Goal: Check status: Check status

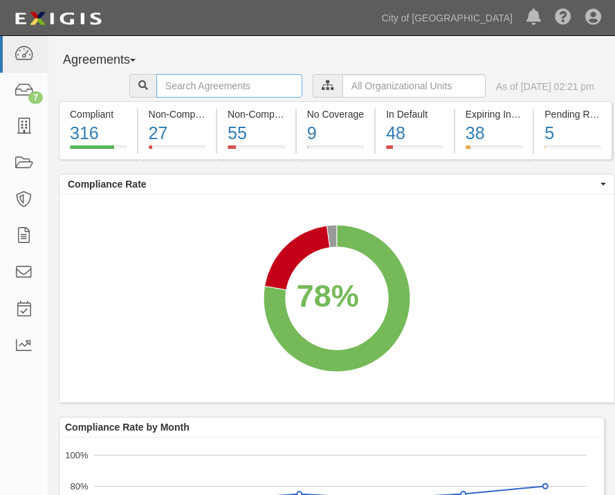
click at [163, 84] on input "text" at bounding box center [229, 86] width 146 height 24
paste input "151608"
type input "151608"
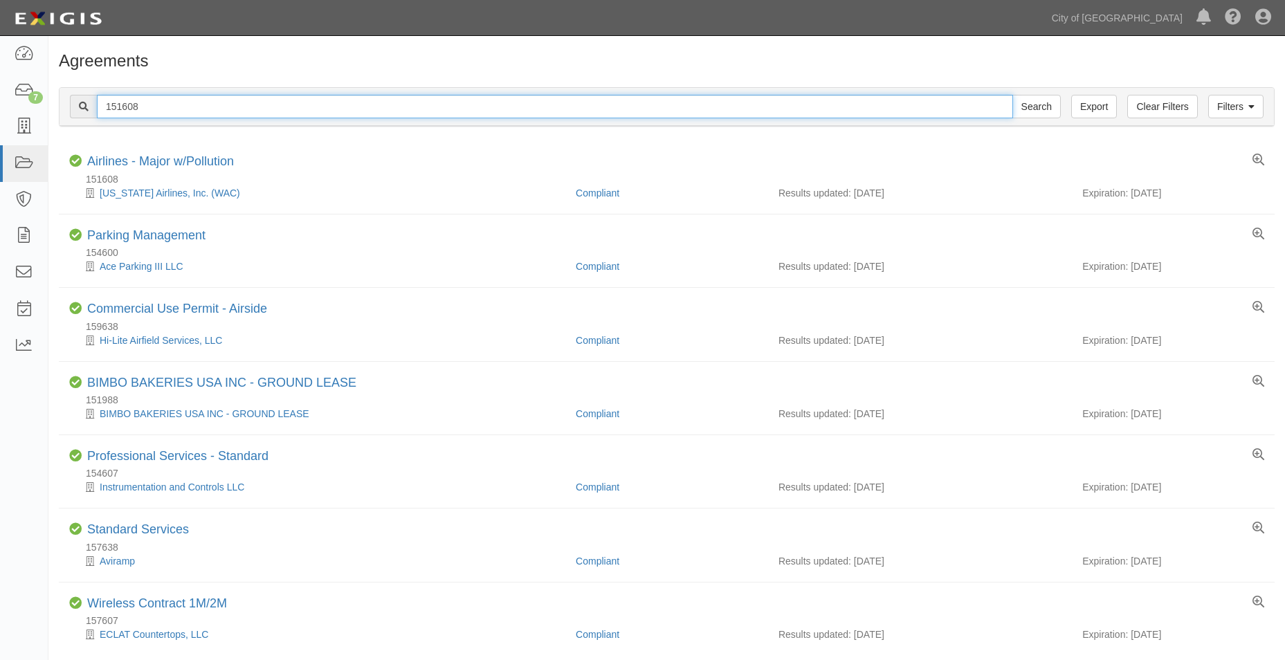
click at [174, 108] on input "151608" at bounding box center [555, 107] width 916 height 24
drag, startPoint x: 177, startPoint y: 107, endPoint x: -6, endPoint y: 93, distance: 183.2
click at [0, 93] on html "Toggle navigation Dashboard 7 Inbox Parties Agreements Coverages Documents Mess…" at bounding box center [642, 359] width 1285 height 718
paste input "61037"
type input "61037"
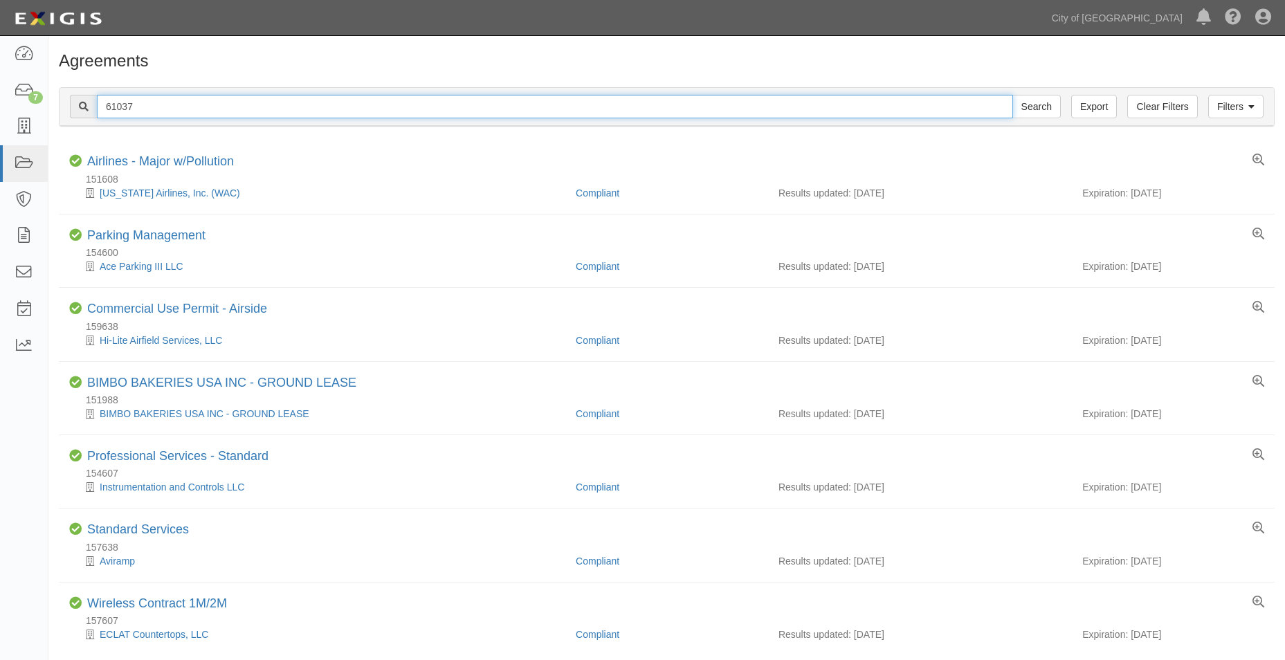
click at [615, 95] on input "Search" at bounding box center [1037, 107] width 48 height 24
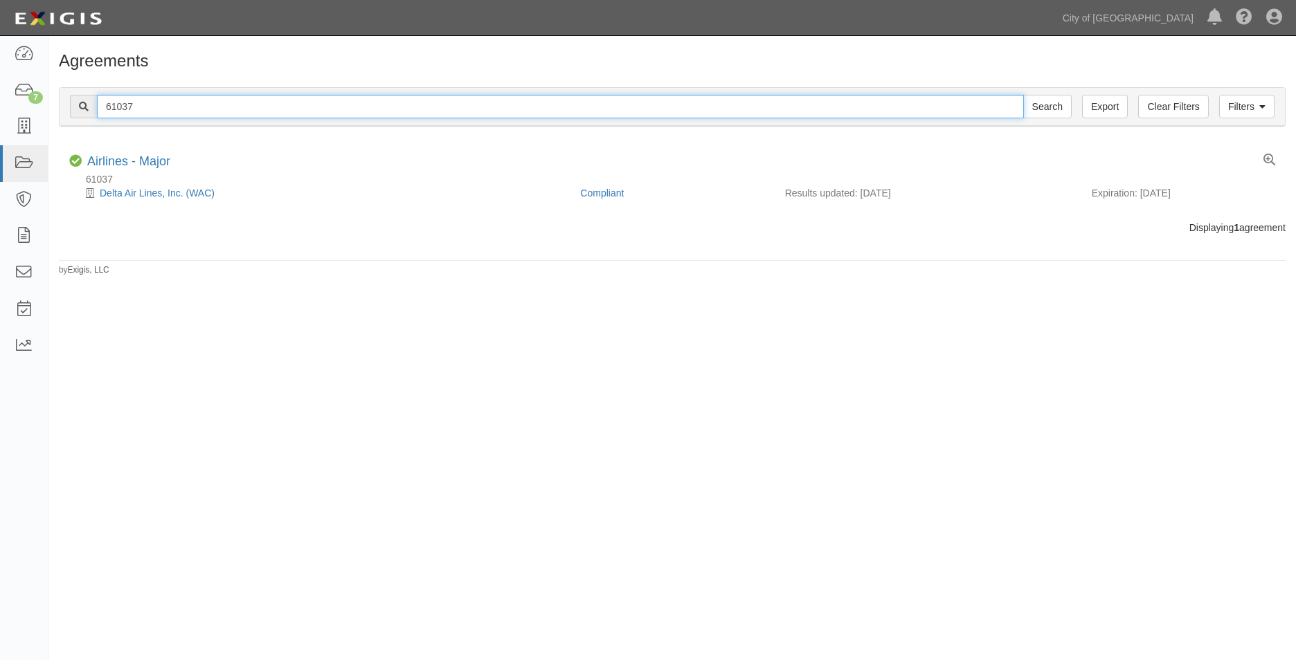
drag, startPoint x: 121, startPoint y: 100, endPoint x: 156, endPoint y: 105, distance: 35.7
click at [122, 100] on input "61037" at bounding box center [560, 107] width 927 height 24
drag, startPoint x: 147, startPoint y: 105, endPoint x: 12, endPoint y: 98, distance: 134.5
click at [12, 98] on body "Toggle navigation Dashboard 7 Inbox Parties Agreements Coverages Documents Mess…" at bounding box center [648, 318] width 1296 height 636
paste input "147168"
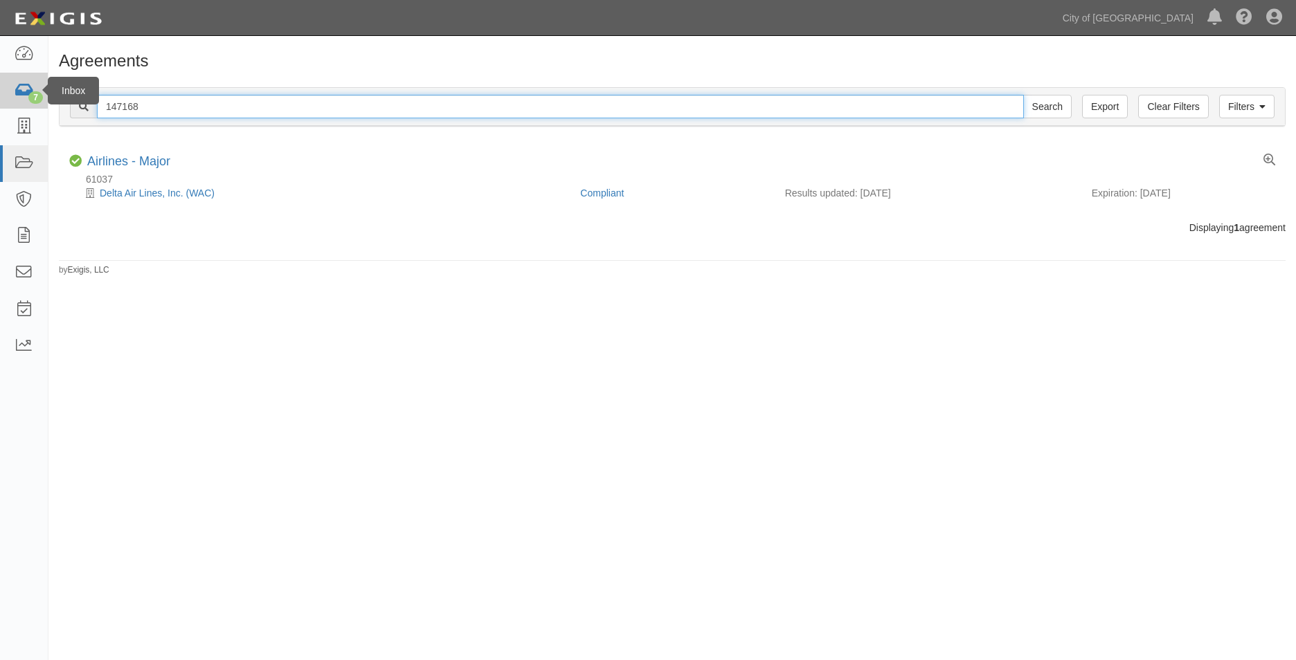
type input "147168"
click at [1023, 95] on input "Search" at bounding box center [1047, 107] width 48 height 24
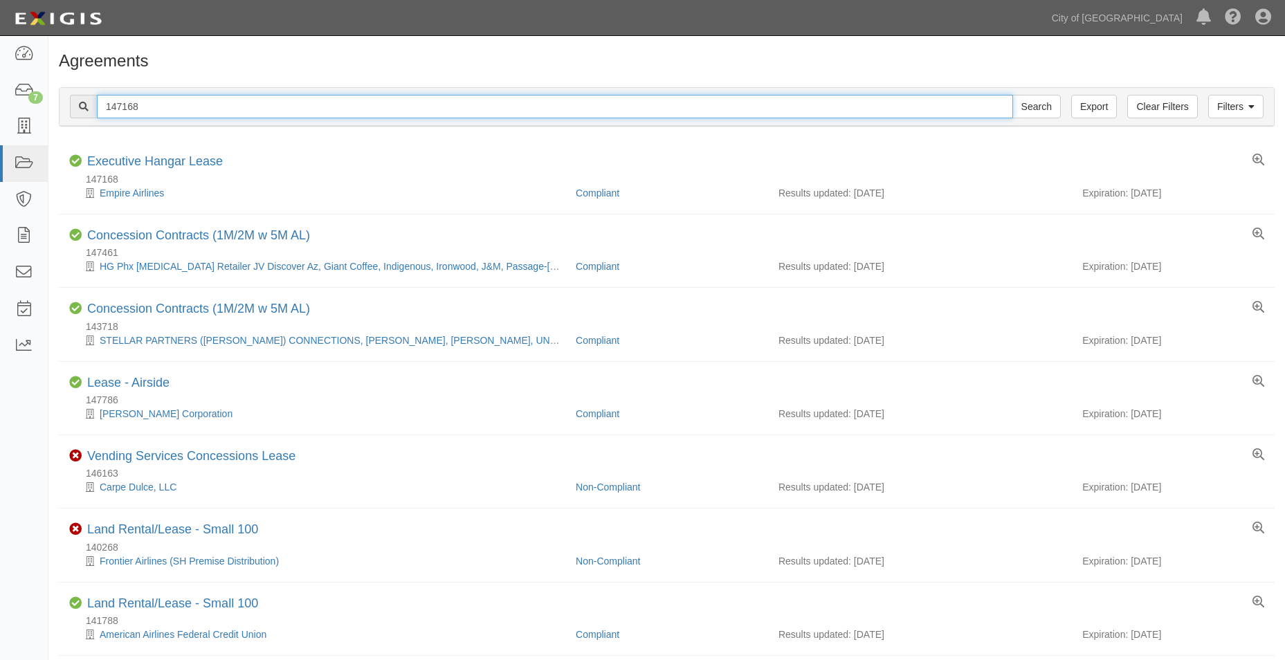
drag, startPoint x: 121, startPoint y: 104, endPoint x: 137, endPoint y: 107, distance: 16.3
click at [121, 104] on input "147168" at bounding box center [555, 107] width 916 height 24
drag, startPoint x: 127, startPoint y: 110, endPoint x: 80, endPoint y: 110, distance: 46.4
click at [80, 110] on div "147168 Search" at bounding box center [565, 107] width 991 height 24
paste input "358"
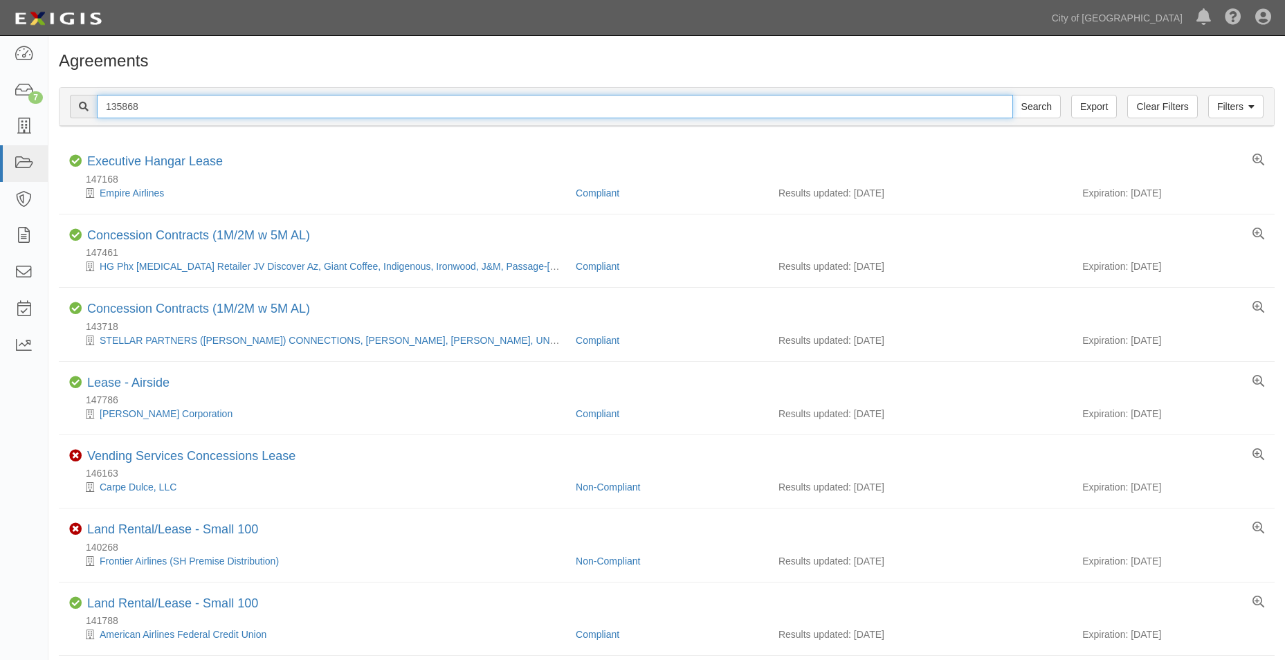
type input "135868"
click at [1013, 95] on input "Search" at bounding box center [1037, 107] width 48 height 24
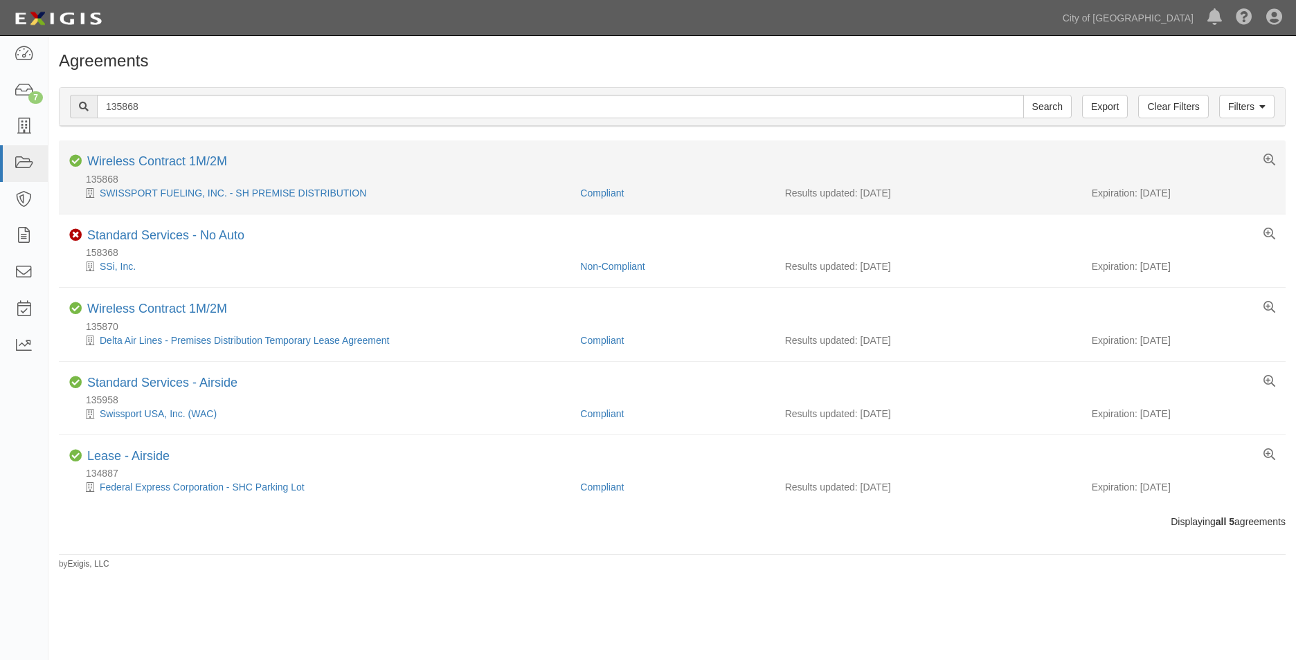
drag, startPoint x: 1193, startPoint y: 194, endPoint x: 1142, endPoint y: 195, distance: 50.5
click at [1142, 195] on div "Expiration: [DATE]" at bounding box center [1183, 193] width 183 height 14
copy div "[DATE]"
